Goal: Find specific page/section: Find specific page/section

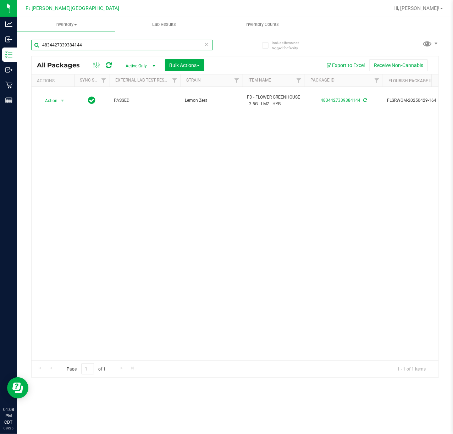
drag, startPoint x: 99, startPoint y: 44, endPoint x: -11, endPoint y: 55, distance: 110.6
click at [0, 55] on html "Analytics Inbound Inventory Outbound Retail Reports 01:08 PM CDT [DATE] 08/25 F…" at bounding box center [226, 217] width 453 height 434
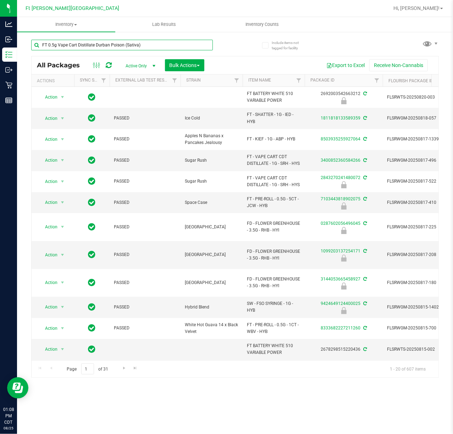
click at [168, 46] on input "FT 0.5g Vape Cart Distillate Durban Poison (Sativa)" at bounding box center [122, 45] width 182 height 11
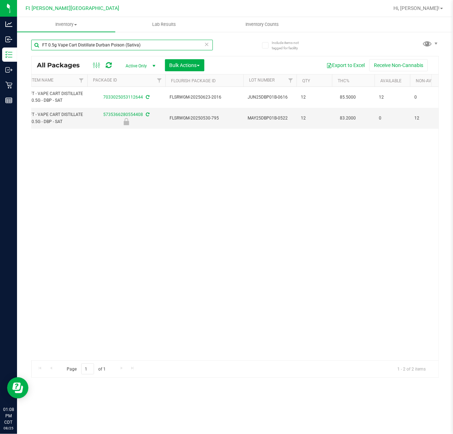
scroll to position [0, 83]
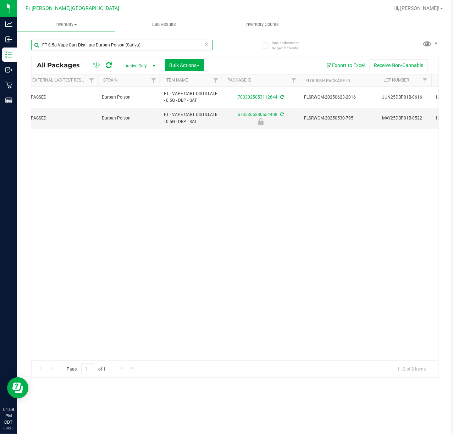
type input "FT 0.5g Vape Cart Distillate Durban Poison (Sativa)"
click at [255, 257] on div "Action Action Adjust qty Create package Edit attributes Global inventory Locate…" at bounding box center [235, 224] width 407 height 274
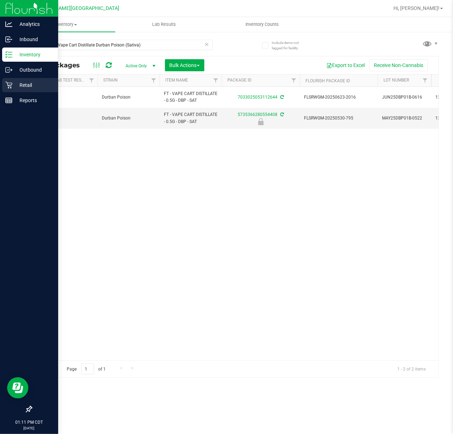
click at [21, 89] on p "Retail" at bounding box center [33, 85] width 43 height 9
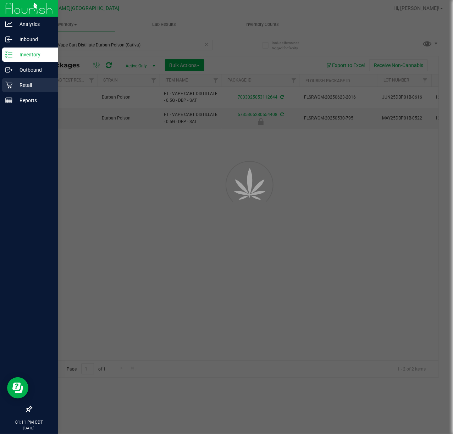
click at [21, 89] on p "Retail" at bounding box center [33, 85] width 43 height 9
